Goal: Transaction & Acquisition: Purchase product/service

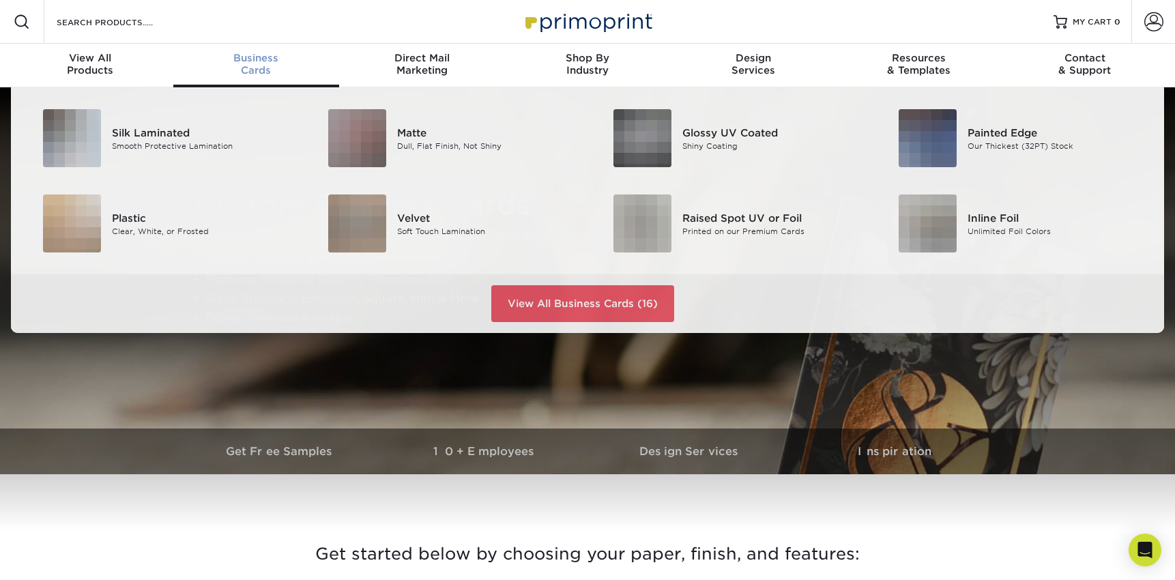
click at [267, 68] on div "Business Cards" at bounding box center [256, 64] width 166 height 25
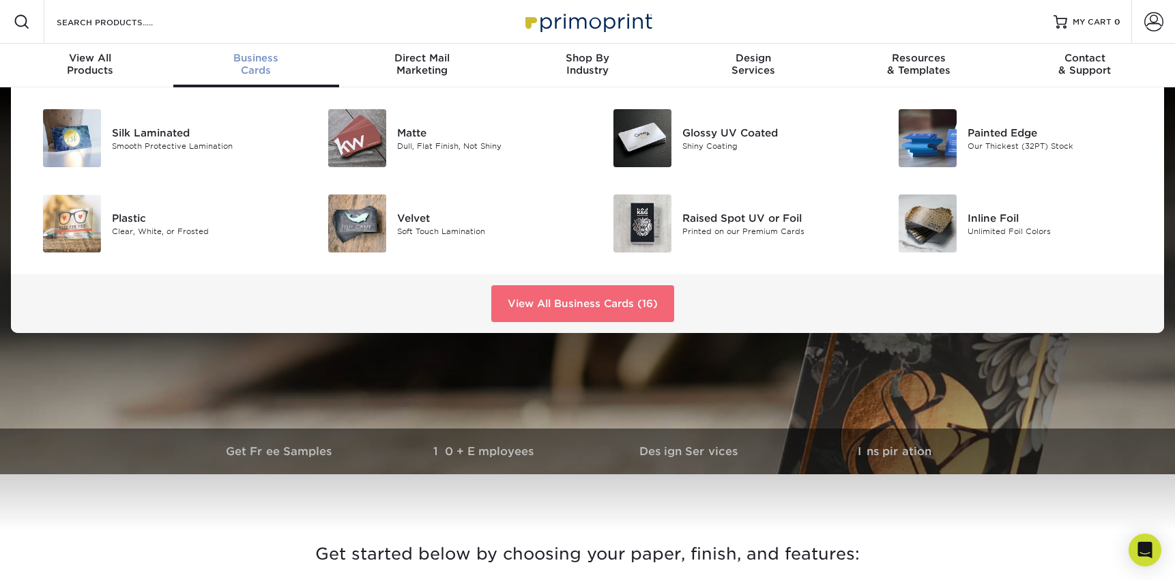
click at [561, 300] on link "View All Business Cards (16)" at bounding box center [582, 303] width 183 height 37
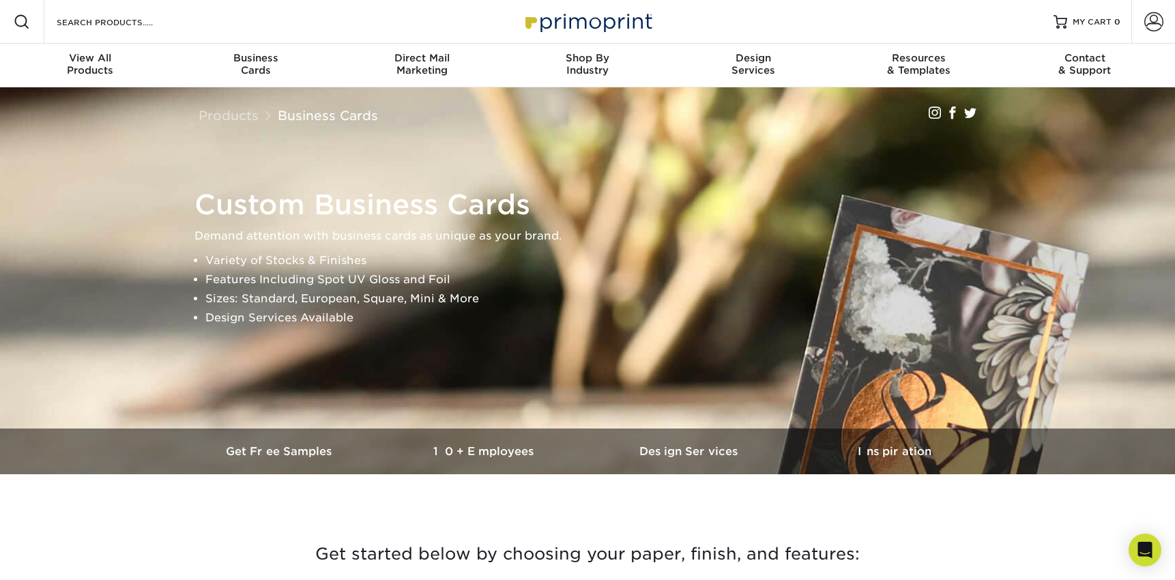
drag, startPoint x: 0, startPoint y: 0, endPoint x: 579, endPoint y: 298, distance: 650.6
click at [579, 298] on li "Sizes: Standard, European, Square, Mini & More" at bounding box center [598, 298] width 787 height 19
click at [740, 14] on div "Resources Menu Search Products Account SIGN IN CREATE AN ACCOUNT forgot passwor…" at bounding box center [587, 22] width 1175 height 44
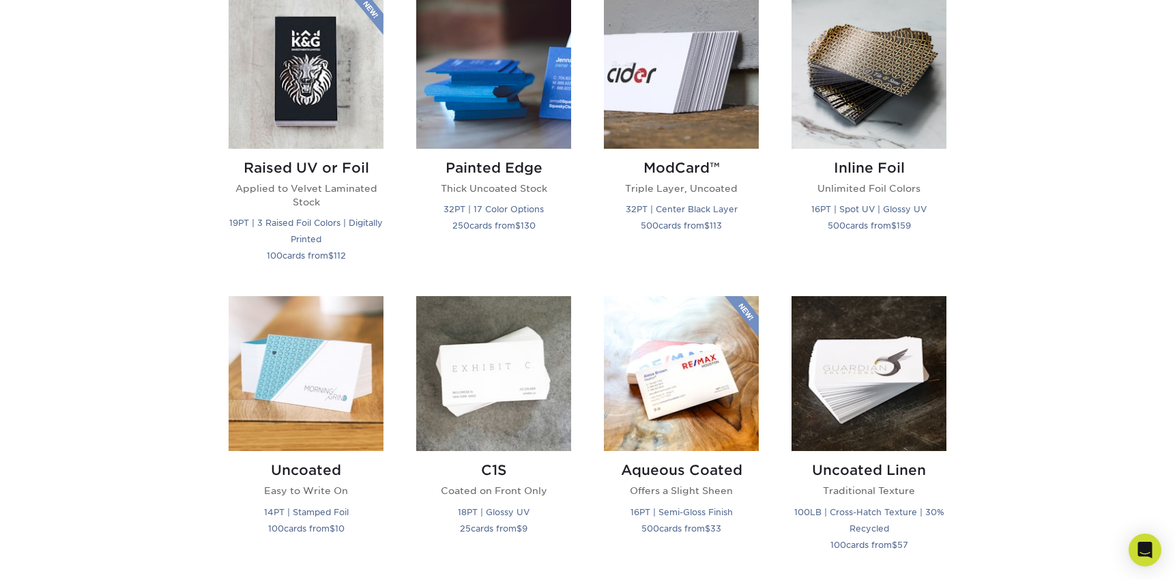
scroll to position [706, 0]
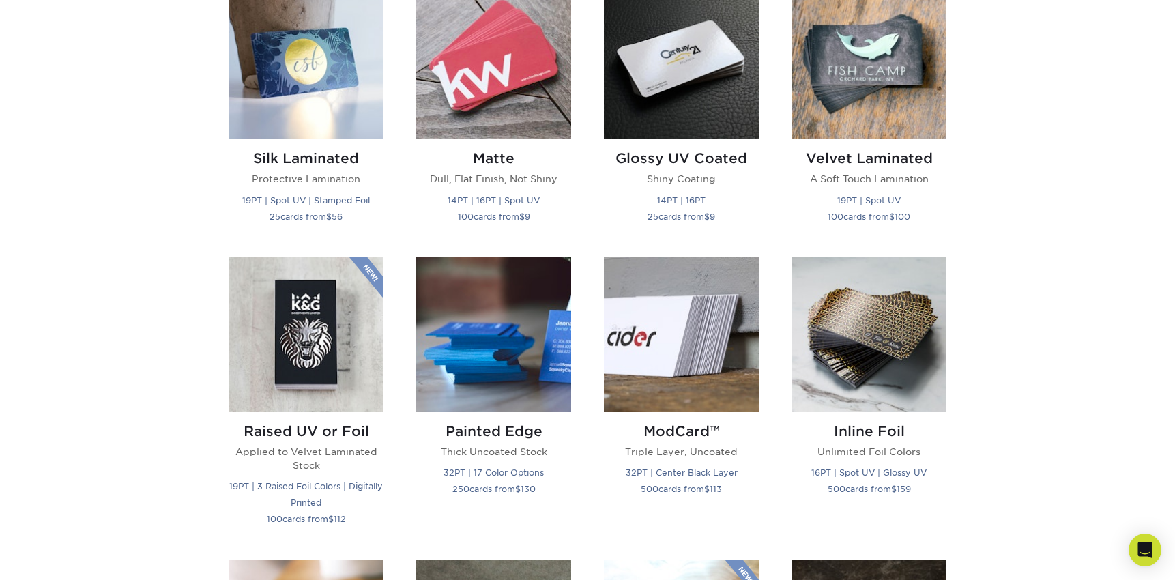
click at [1034, 138] on div "Get started below by choosing your paper, finish, and features: Filtered Matche…" at bounding box center [587, 547] width 1175 height 1493
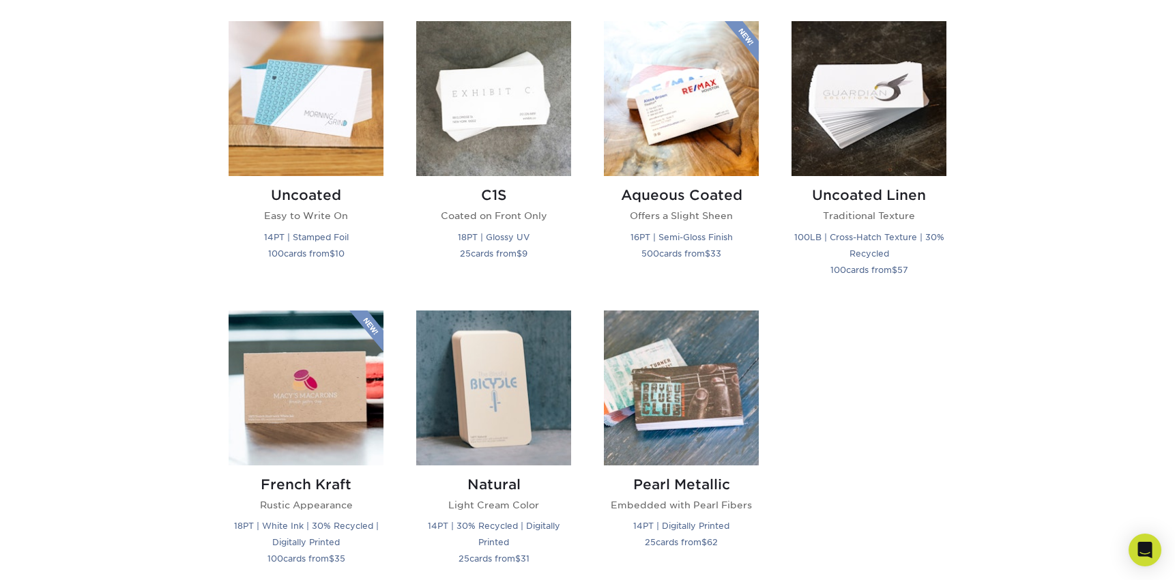
scroll to position [1262, 0]
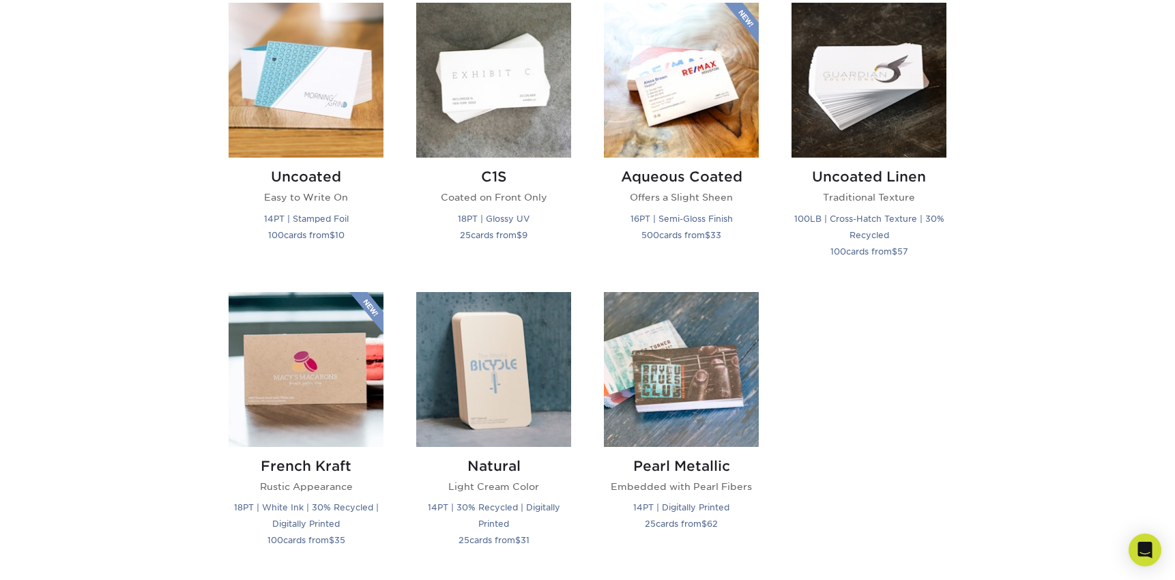
click at [869, 216] on small "100LB | Cross-Hatch Texture | 30% Recycled" at bounding box center [869, 227] width 150 height 27
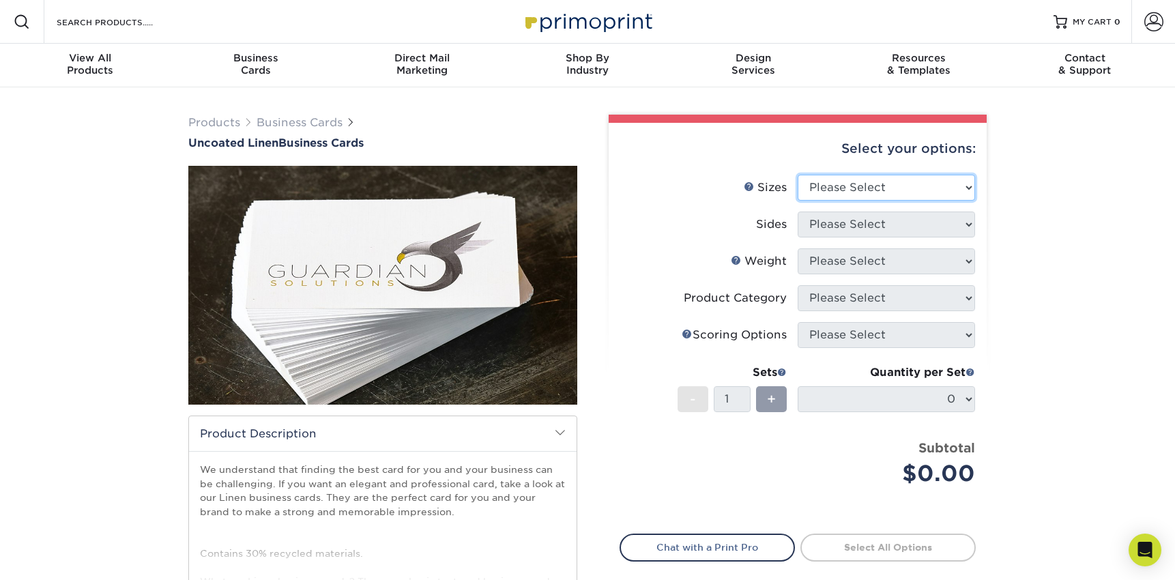
click at [890, 190] on select "Please Select 2" x 3.5" - Standard 2" x 7" - Foldover Card 2.125" x 3.375" - Eu…" at bounding box center [886, 188] width 177 height 26
select select "2.00x3.50"
click at [798, 175] on select "Please Select 2" x 3.5" - Standard 2" x 7" - Foldover Card 2.125" x 3.375" - Eu…" at bounding box center [886, 188] width 177 height 26
click at [899, 223] on select "Please Select Print Both Sides Print Front Only" at bounding box center [886, 225] width 177 height 26
select select "13abbda7-1d64-4f25-8bb2-c179b224825d"
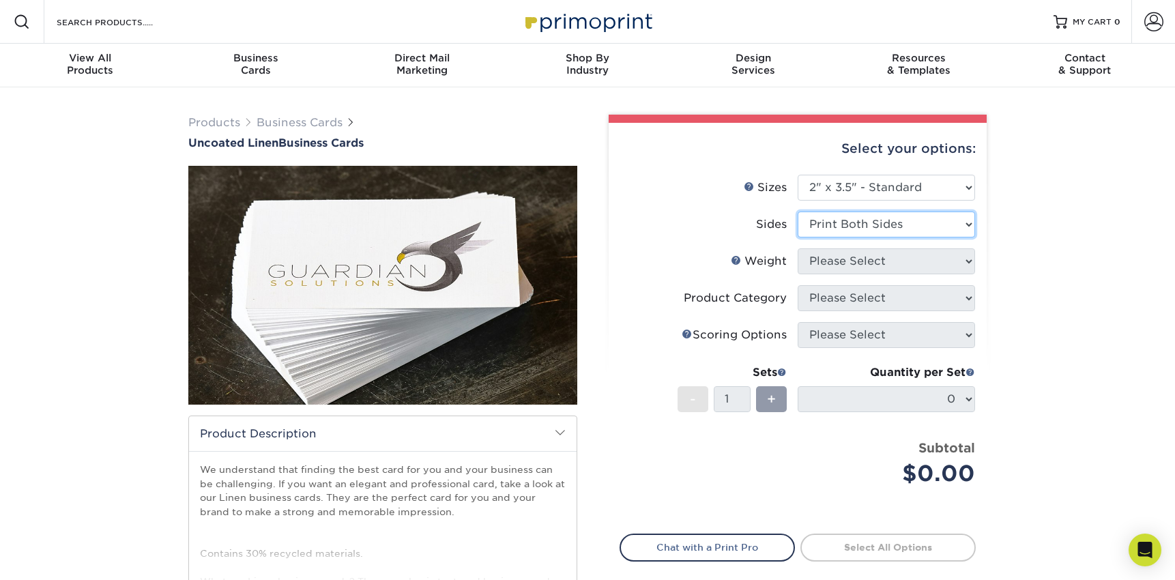
click at [798, 212] on select "Please Select Print Both Sides Print Front Only" at bounding box center [886, 225] width 177 height 26
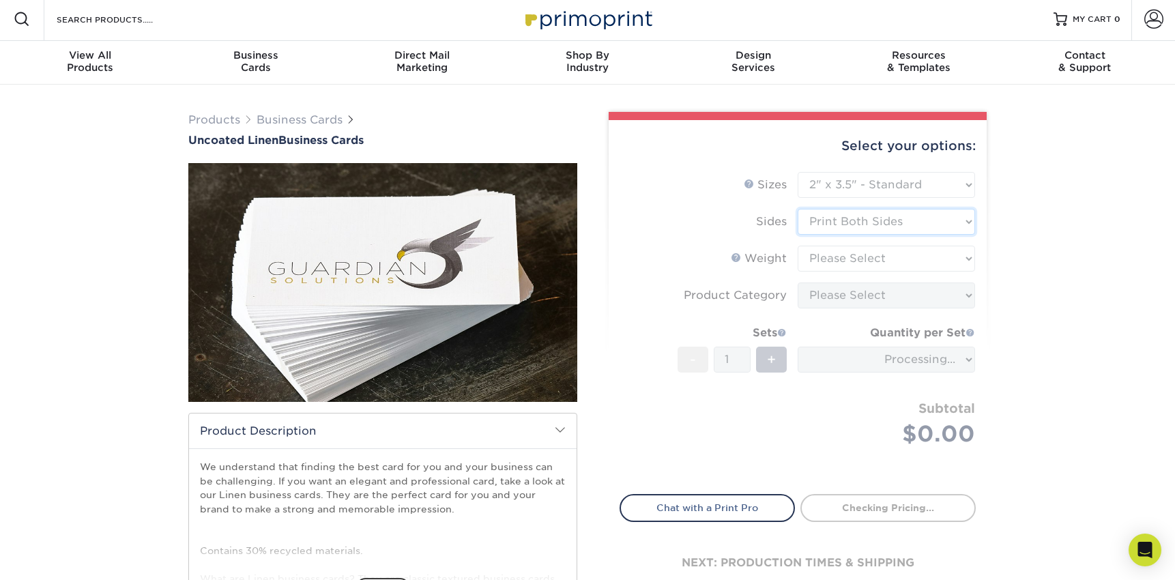
scroll to position [5, 0]
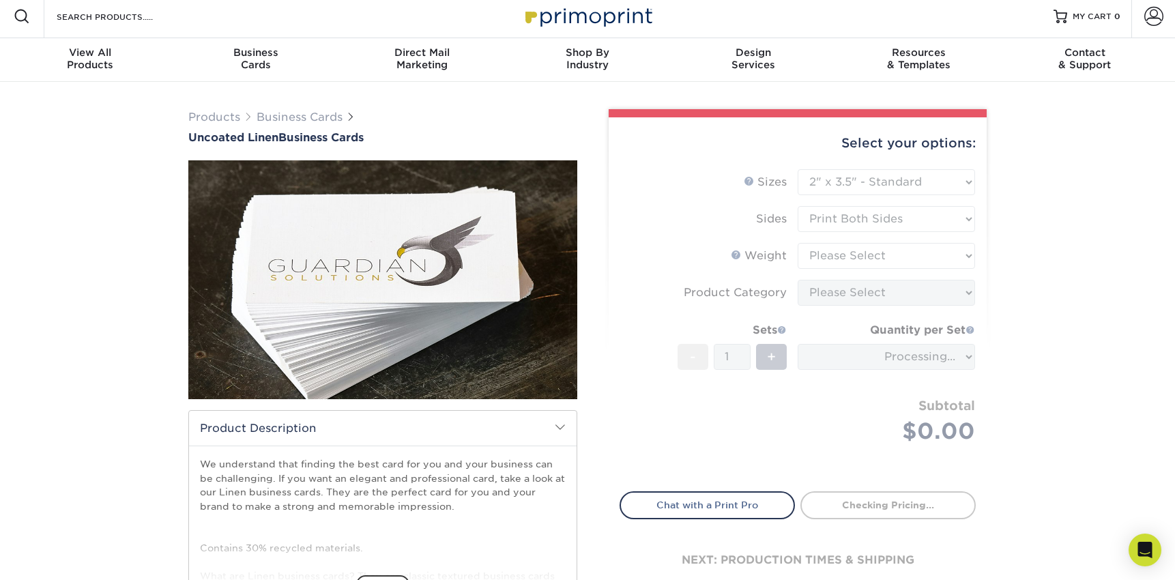
click at [1039, 214] on div "Products Business Cards Uncoated Linen Business Cards show more" at bounding box center [587, 424] width 1175 height 685
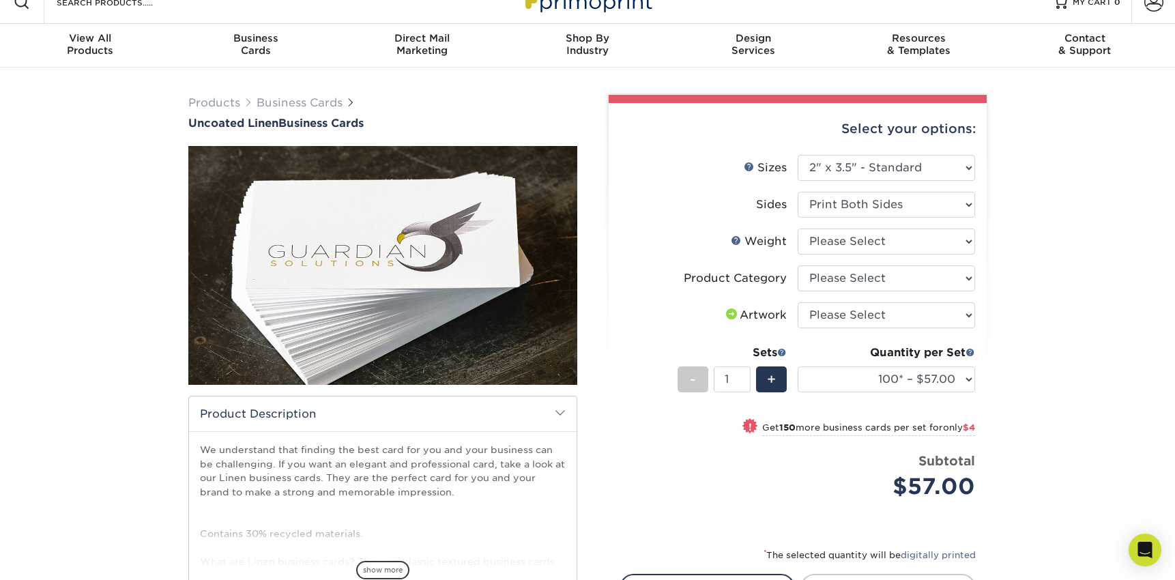
scroll to position [20, 0]
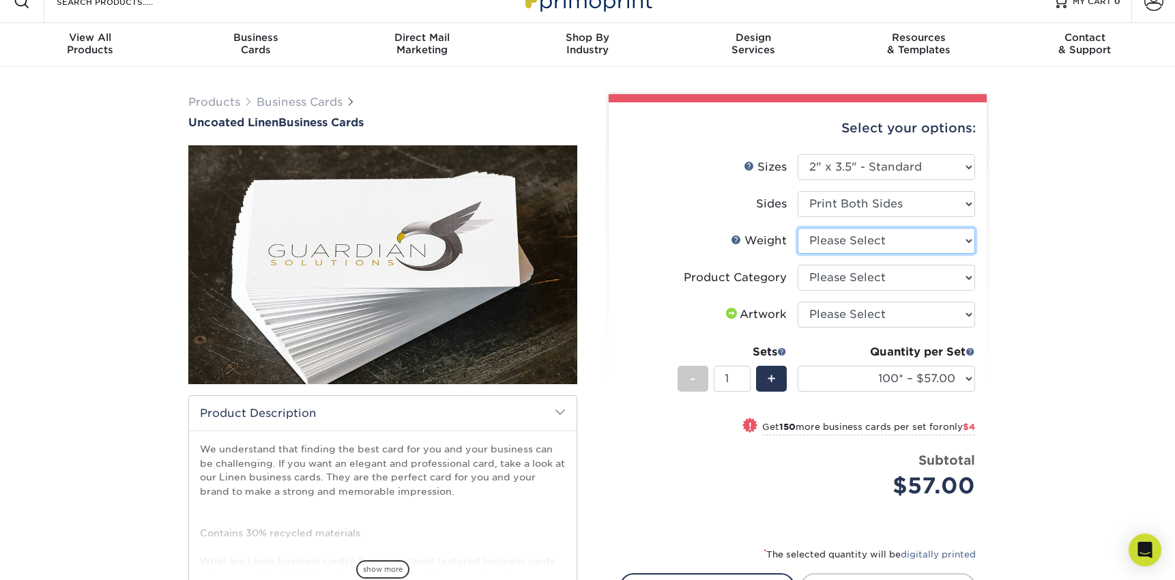
click at [925, 235] on select "Please Select 100LB" at bounding box center [886, 241] width 177 height 26
select select "100LB"
click at [798, 228] on select "Please Select 100LB" at bounding box center [886, 241] width 177 height 26
